Goal: Check status: Check status

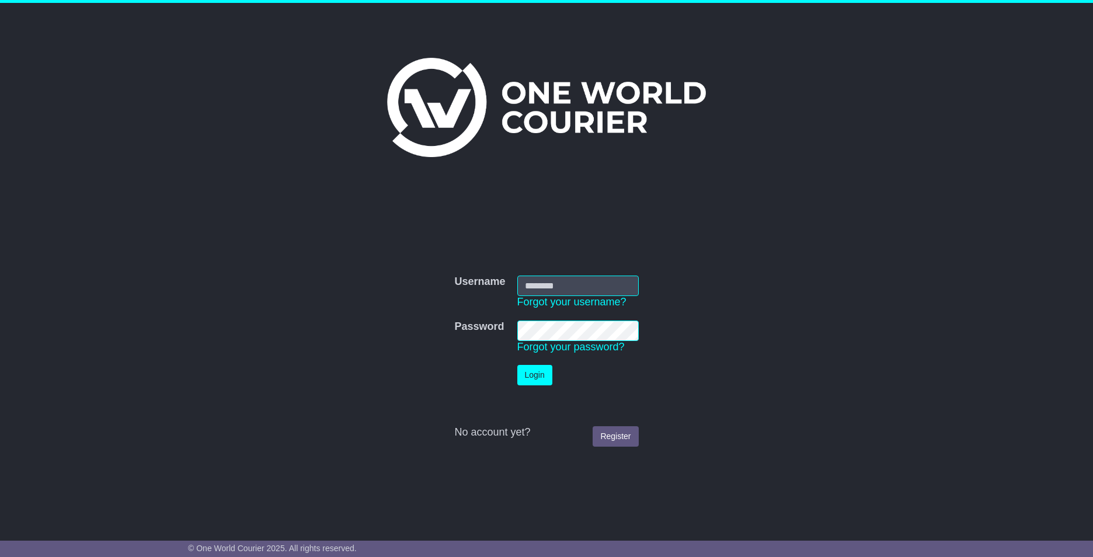
type input "**********"
click at [530, 370] on button "Login" at bounding box center [534, 375] width 35 height 20
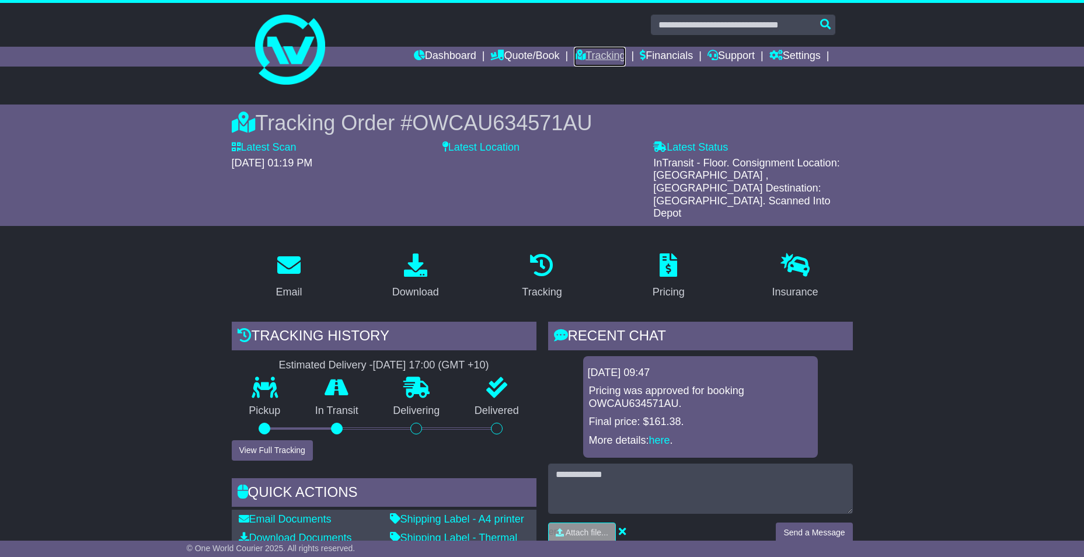
click at [598, 53] on link "Tracking" at bounding box center [599, 57] width 51 height 20
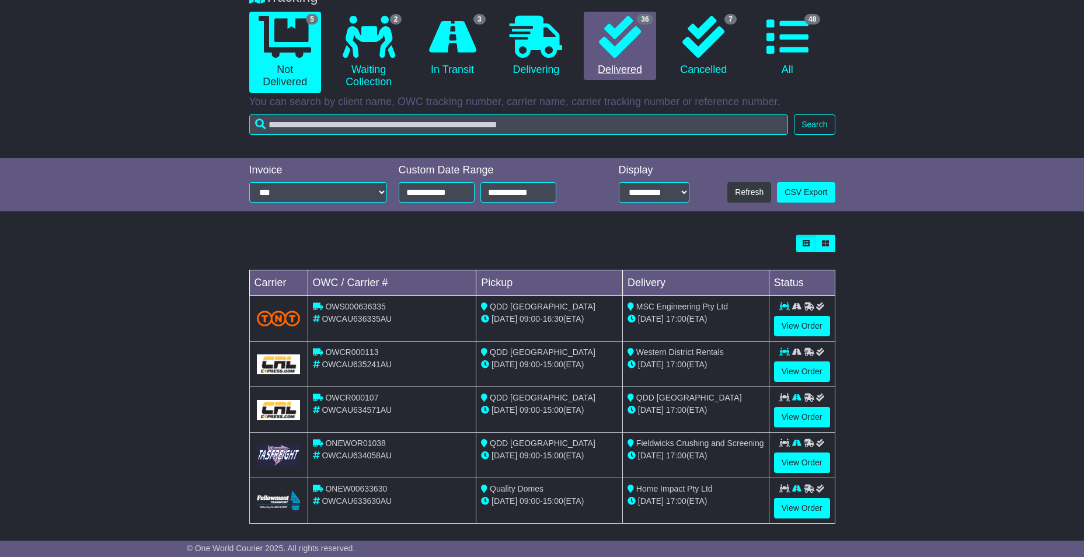
scroll to position [118, 0]
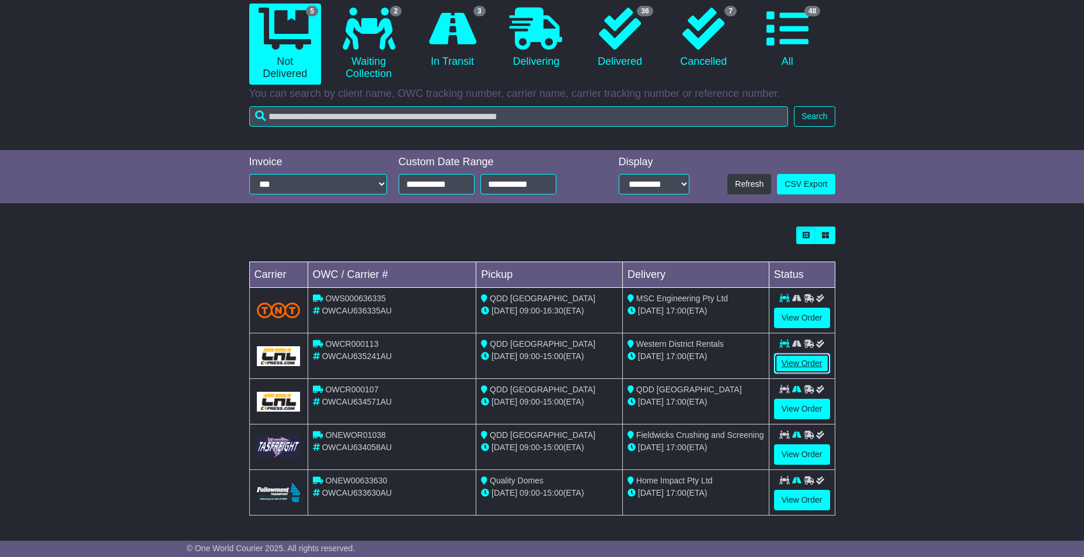
click at [800, 364] on link "View Order" at bounding box center [802, 363] width 56 height 20
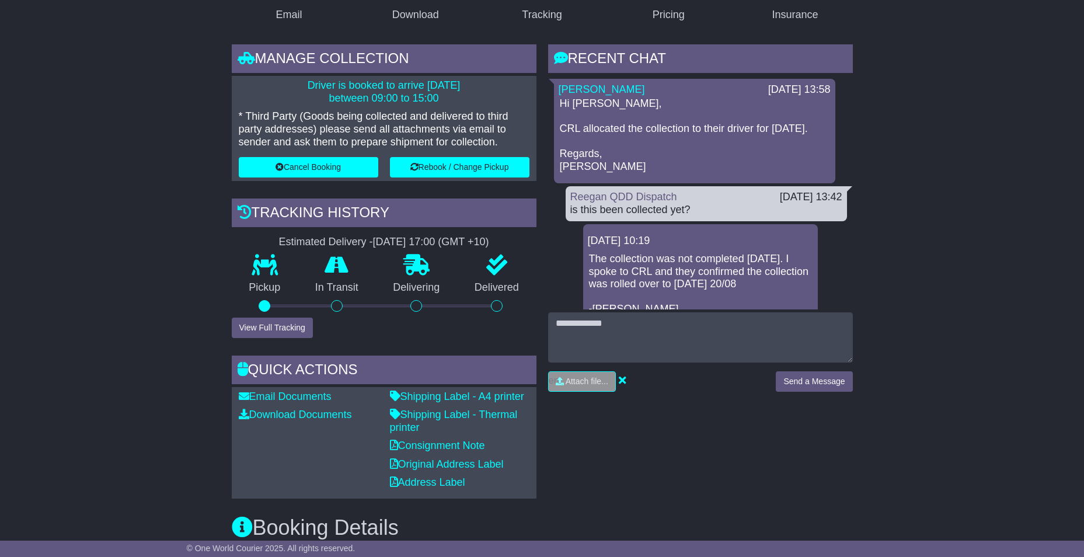
scroll to position [236, 0]
